Goal: Complete application form: Complete application form

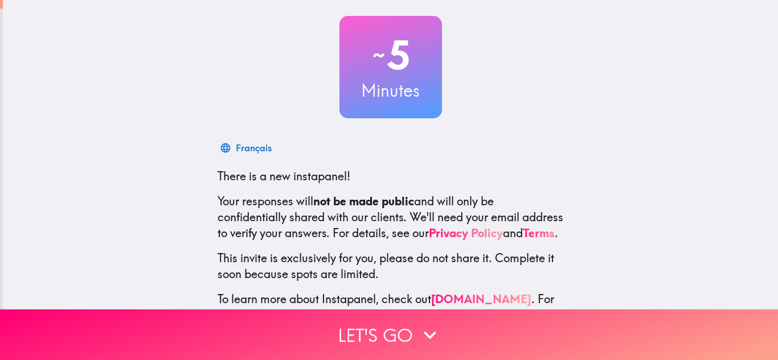
scroll to position [113, 0]
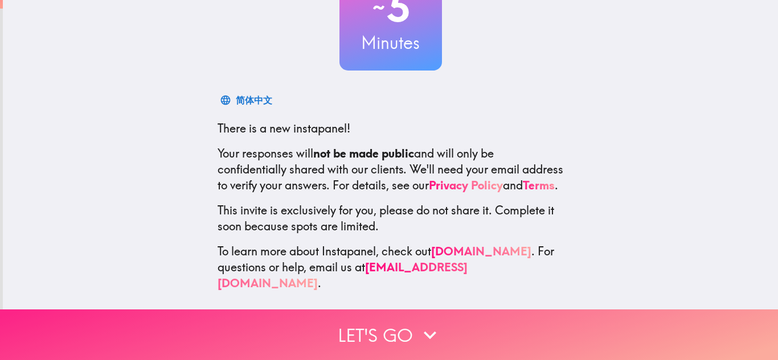
click at [376, 327] on button "Let's go" at bounding box center [389, 335] width 778 height 51
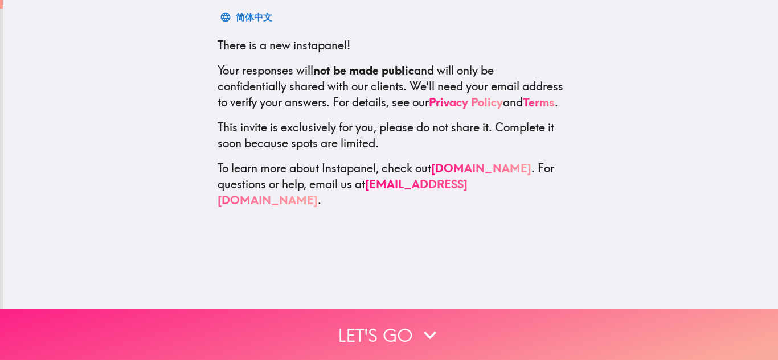
click at [376, 327] on button "Let's go" at bounding box center [389, 335] width 778 height 51
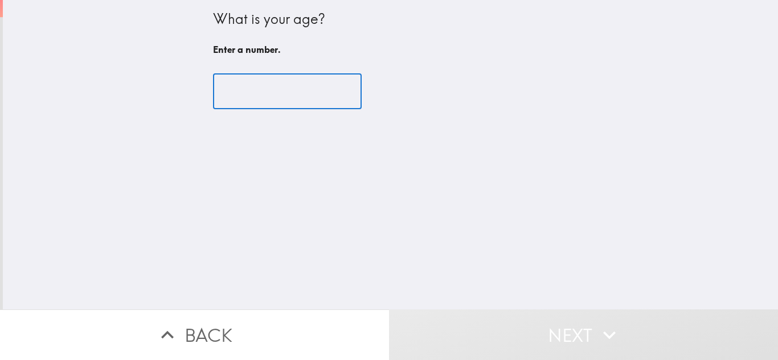
click at [299, 93] on input "number" at bounding box center [287, 91] width 149 height 35
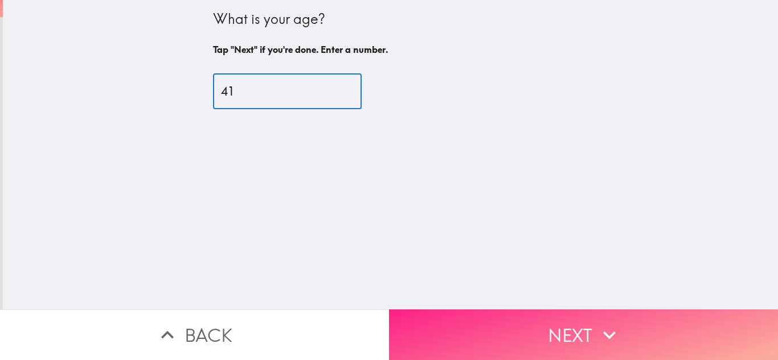
type input "41"
click at [513, 334] on button "Next" at bounding box center [583, 335] width 389 height 51
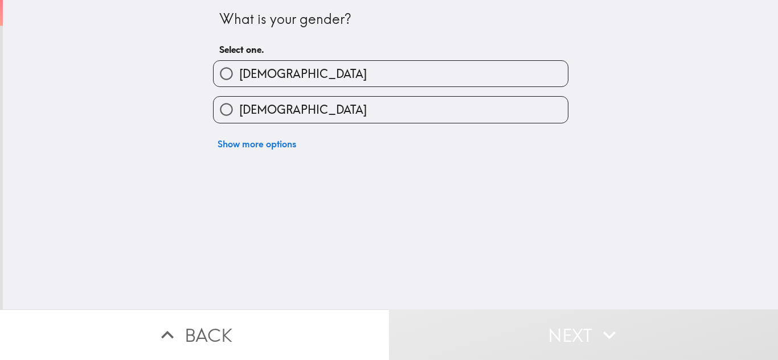
click at [404, 76] on label "[DEMOGRAPHIC_DATA]" at bounding box center [391, 74] width 354 height 26
click at [239, 76] on input "[DEMOGRAPHIC_DATA]" at bounding box center [227, 74] width 26 height 26
radio input "true"
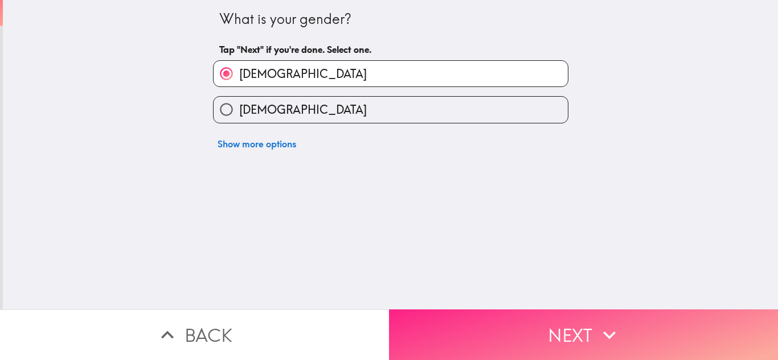
click at [597, 325] on icon "button" at bounding box center [609, 335] width 25 height 25
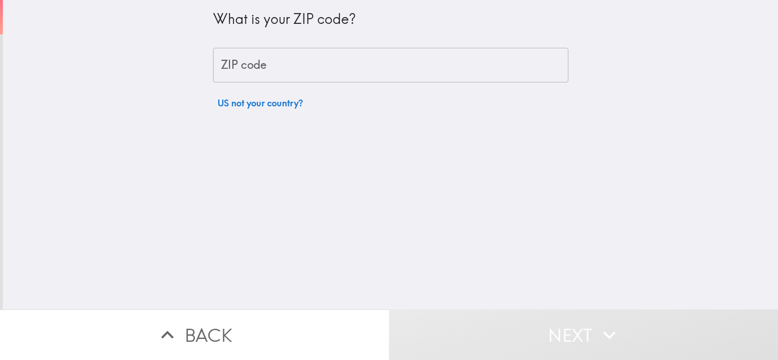
click at [397, 52] on input "ZIP code" at bounding box center [390, 65] width 355 height 35
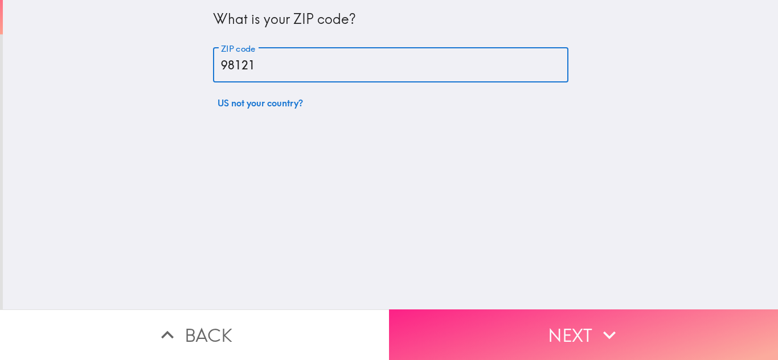
type input "98121"
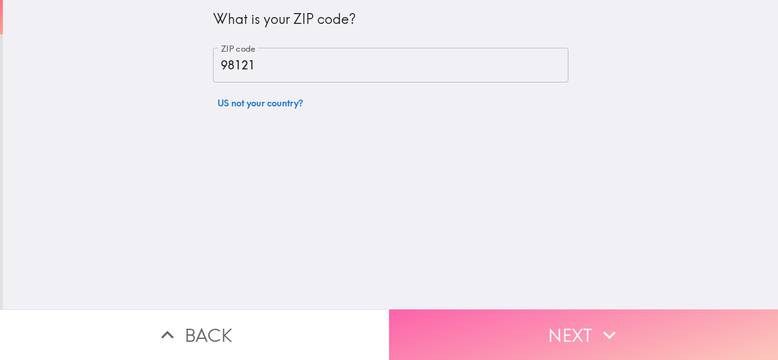
click at [457, 329] on button "Next" at bounding box center [583, 335] width 389 height 51
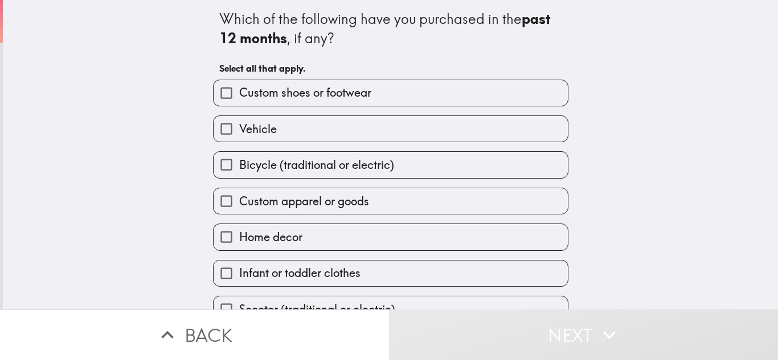
scroll to position [58, 0]
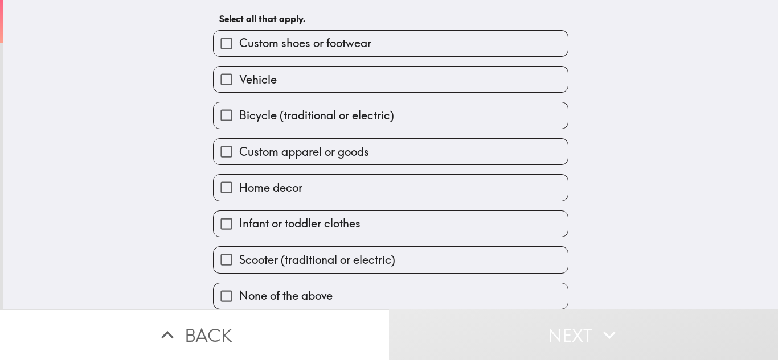
click at [514, 284] on label "None of the above" at bounding box center [391, 297] width 354 height 26
click at [239, 284] on input "None of the above" at bounding box center [227, 297] width 26 height 26
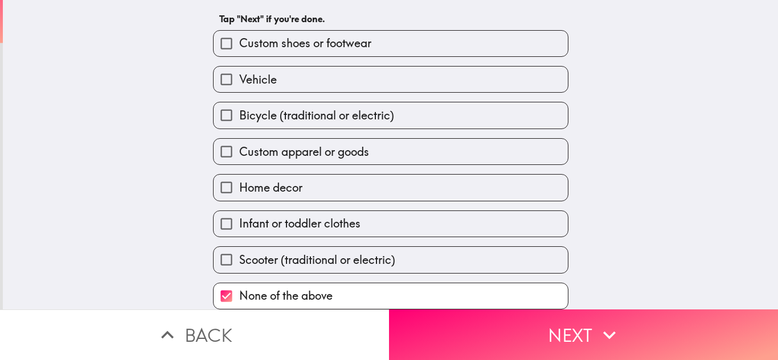
scroll to position [0, 0]
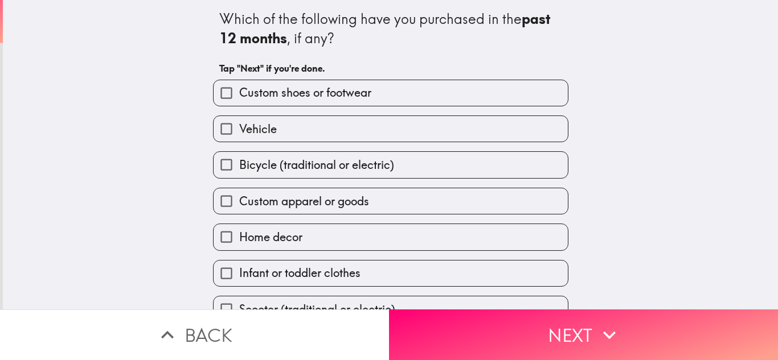
click at [333, 23] on div "Which of the following have you purchased in the past 12 months , if any?" at bounding box center [390, 29] width 343 height 38
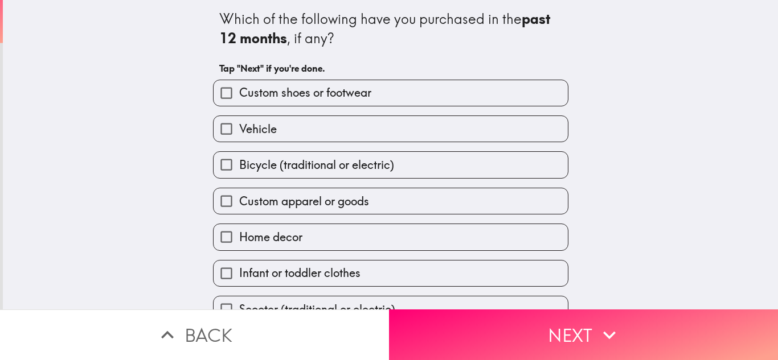
click at [333, 23] on div "Which of the following have you purchased in the past 12 months , if any?" at bounding box center [390, 29] width 343 height 38
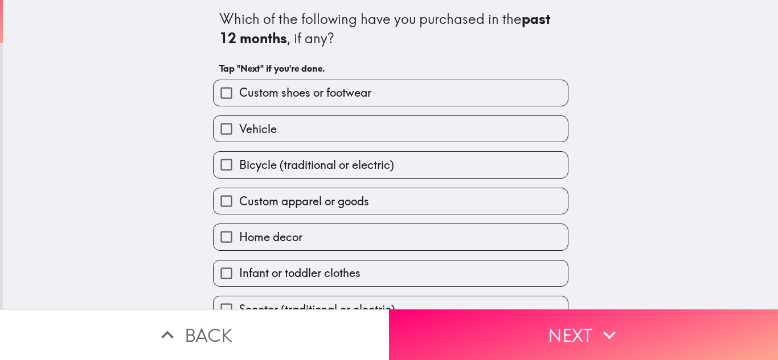
click at [333, 23] on div "Which of the following have you purchased in the past 12 months , if any?" at bounding box center [390, 29] width 343 height 38
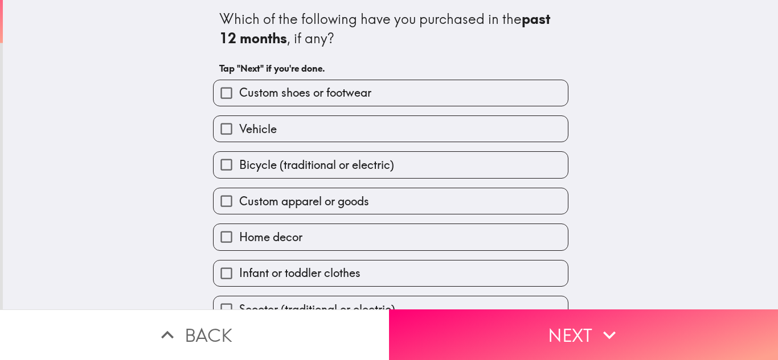
click at [333, 23] on div "Which of the following have you purchased in the past 12 months , if any?" at bounding box center [390, 29] width 343 height 38
click at [414, 17] on div "Which of the following have you purchased in the past 12 months , if any?" at bounding box center [390, 29] width 343 height 38
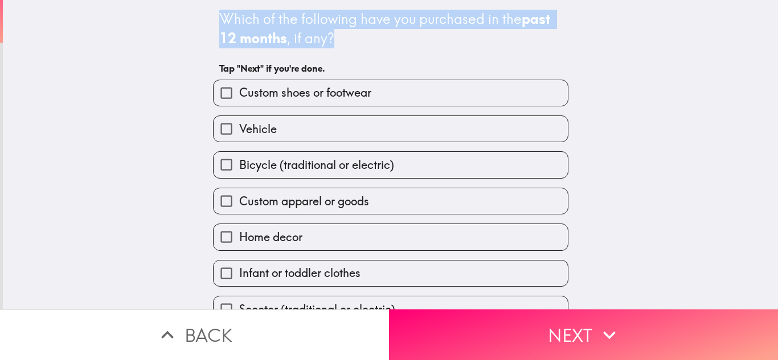
click at [414, 17] on div "Which of the following have you purchased in the past 12 months , if any?" at bounding box center [390, 29] width 343 height 38
click at [159, 38] on div "Which of the following have you purchased in the past 12 months , if any? Tap "…" at bounding box center [390, 155] width 775 height 310
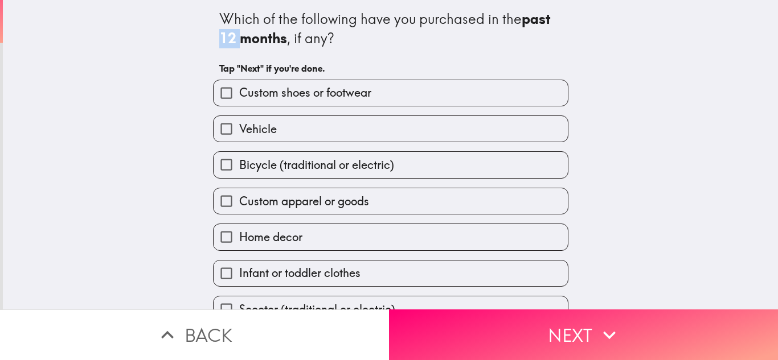
click at [159, 38] on div "Which of the following have you purchased in the past 12 months , if any? Tap "…" at bounding box center [390, 155] width 775 height 310
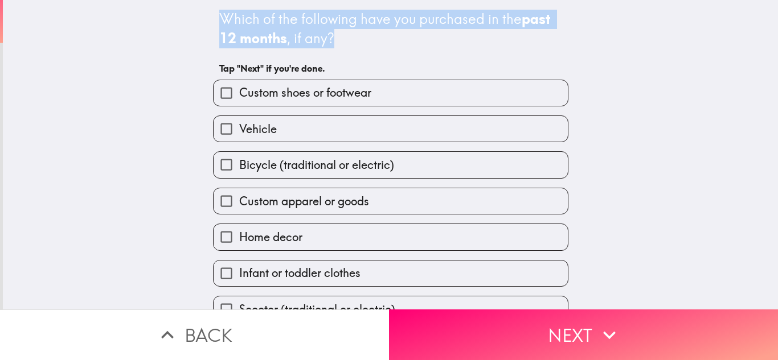
click at [208, 13] on div "Which of the following have you purchased in the past 12 months , if any? Tap "…" at bounding box center [390, 179] width 364 height 359
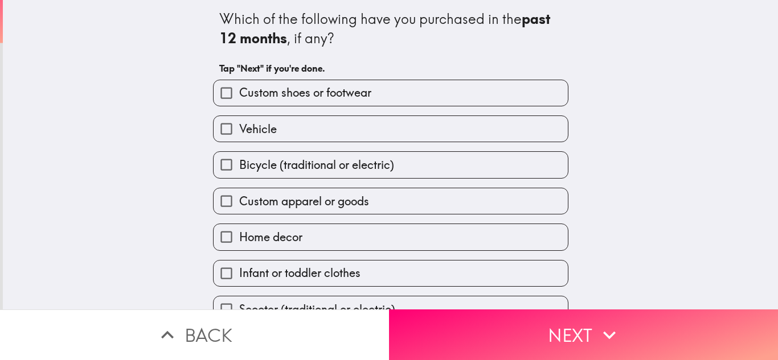
click at [208, 13] on div "Which of the following have you purchased in the past 12 months , if any? Tap "…" at bounding box center [390, 179] width 364 height 359
drag, startPoint x: 208, startPoint y: 13, endPoint x: 235, endPoint y: 55, distance: 50.1
click at [209, 13] on div "Which of the following have you purchased in the past 12 months , if any? Tap "…" at bounding box center [390, 179] width 364 height 359
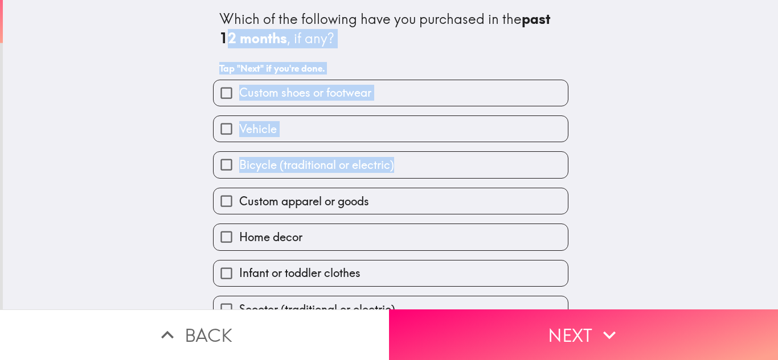
drag, startPoint x: 235, startPoint y: 55, endPoint x: 293, endPoint y: 179, distance: 136.8
click at [293, 179] on div "Which of the following have you purchased in the past 12 months , if any? Tap "…" at bounding box center [390, 179] width 364 height 359
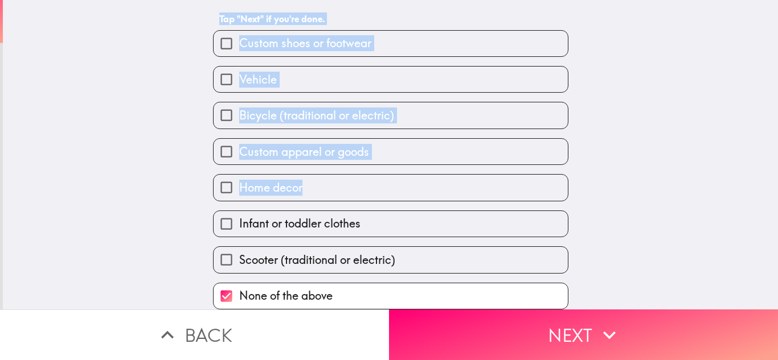
click at [291, 183] on span "button" at bounding box center [391, 188] width 354 height 26
drag, startPoint x: 291, startPoint y: 183, endPoint x: 301, endPoint y: 187, distance: 11.0
click at [291, 183] on span "button" at bounding box center [391, 188] width 354 height 26
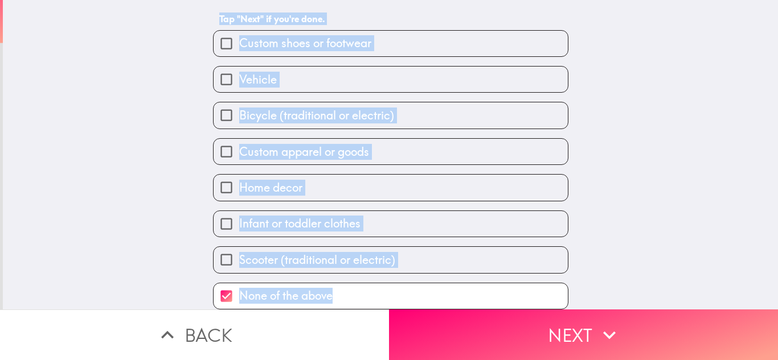
drag, startPoint x: 208, startPoint y: 13, endPoint x: 334, endPoint y: 290, distance: 303.8
click at [334, 290] on div "Which of the following have you purchased in the past 12 months , if any? Tap "…" at bounding box center [390, 129] width 364 height 359
click at [118, 235] on div "Which of the following have you purchased in the past 12 months , if any? Tap "…" at bounding box center [390, 105] width 775 height 310
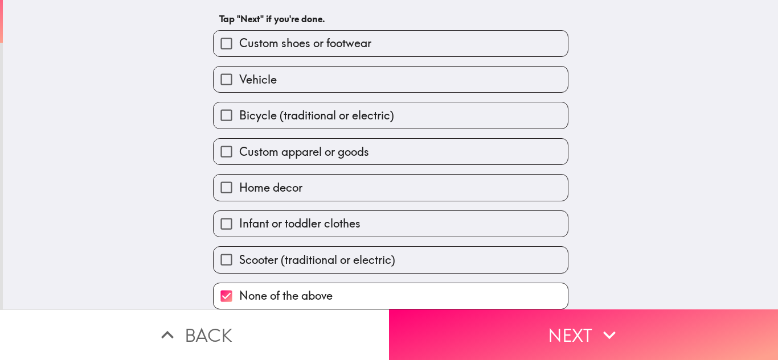
click at [216, 290] on input "None of the above" at bounding box center [227, 297] width 26 height 26
checkbox input "true"
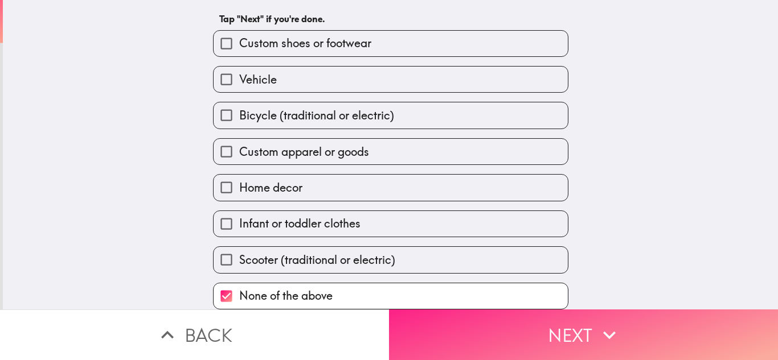
click at [583, 330] on span "button" at bounding box center [583, 335] width 389 height 51
